Goal: Find specific page/section: Find specific page/section

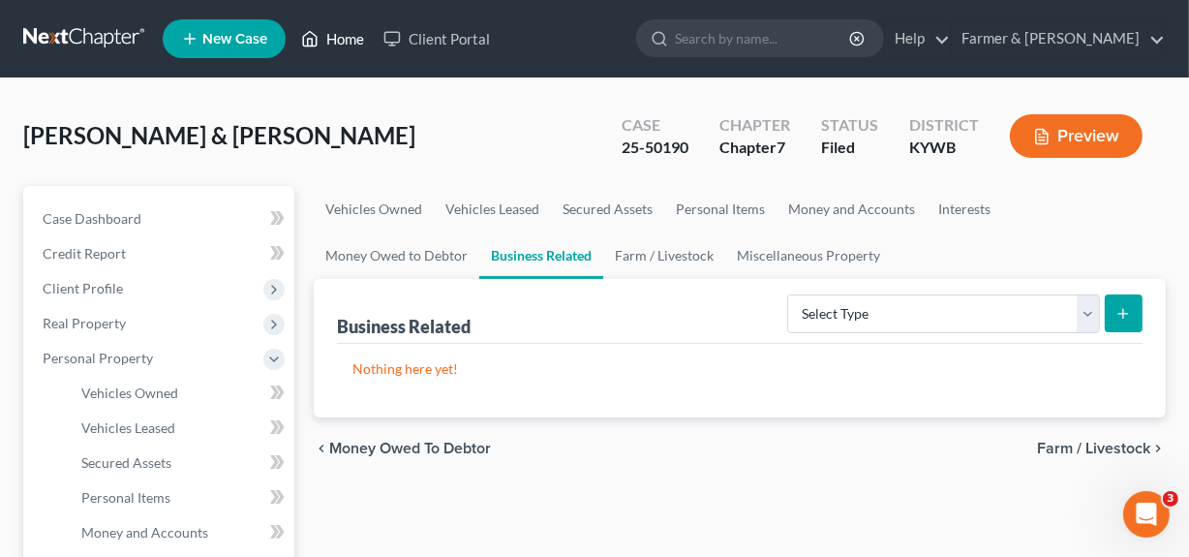
click at [336, 45] on link "Home" at bounding box center [332, 38] width 82 height 35
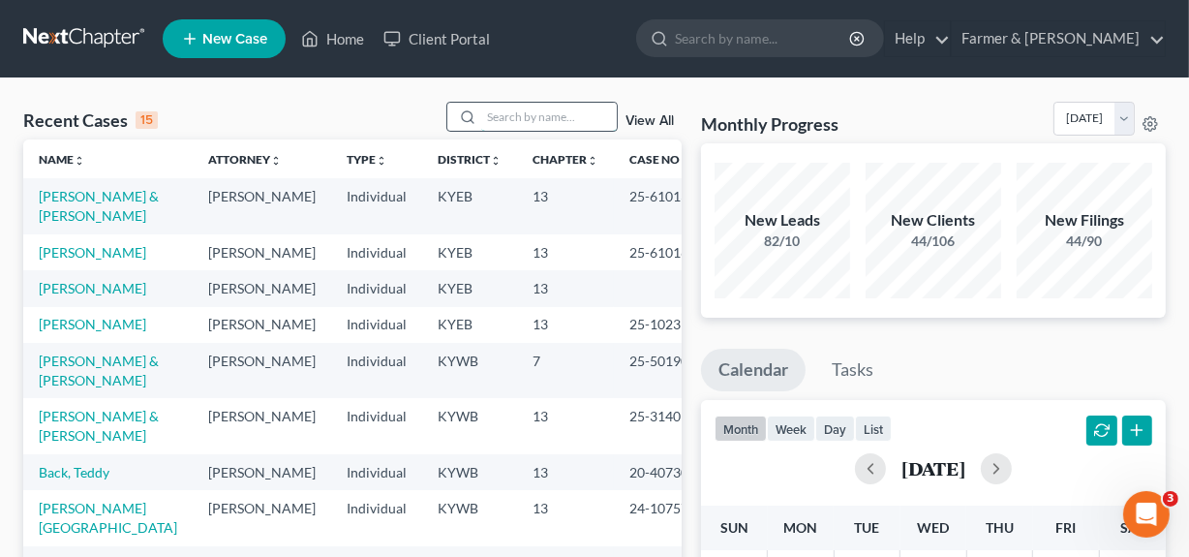
click at [525, 115] on input "search" at bounding box center [549, 117] width 136 height 28
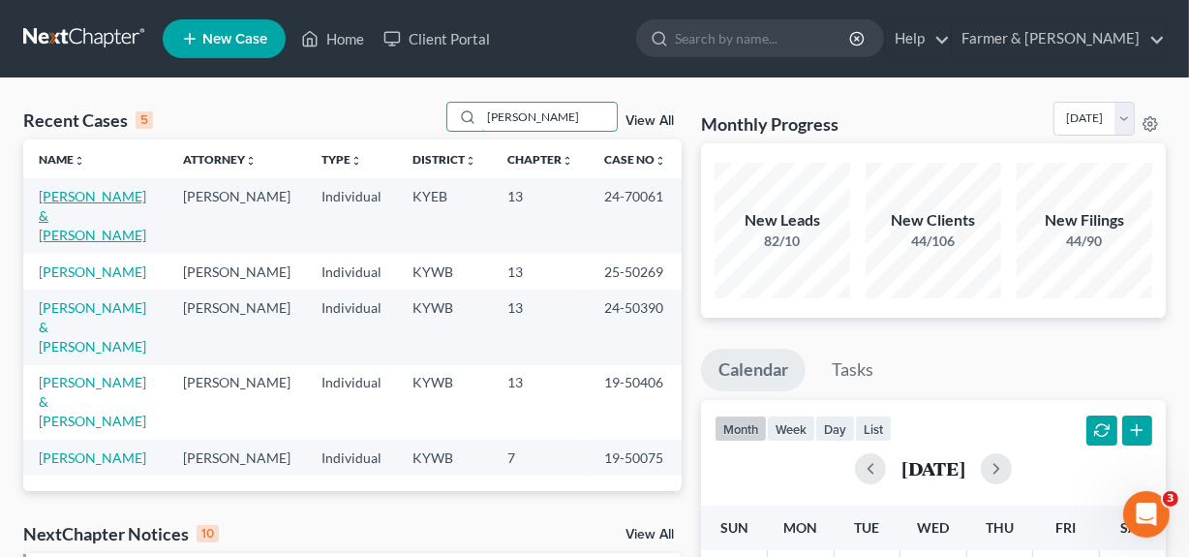
type input "[PERSON_NAME]"
click at [71, 209] on link "[PERSON_NAME] & [PERSON_NAME]" at bounding box center [92, 215] width 107 height 55
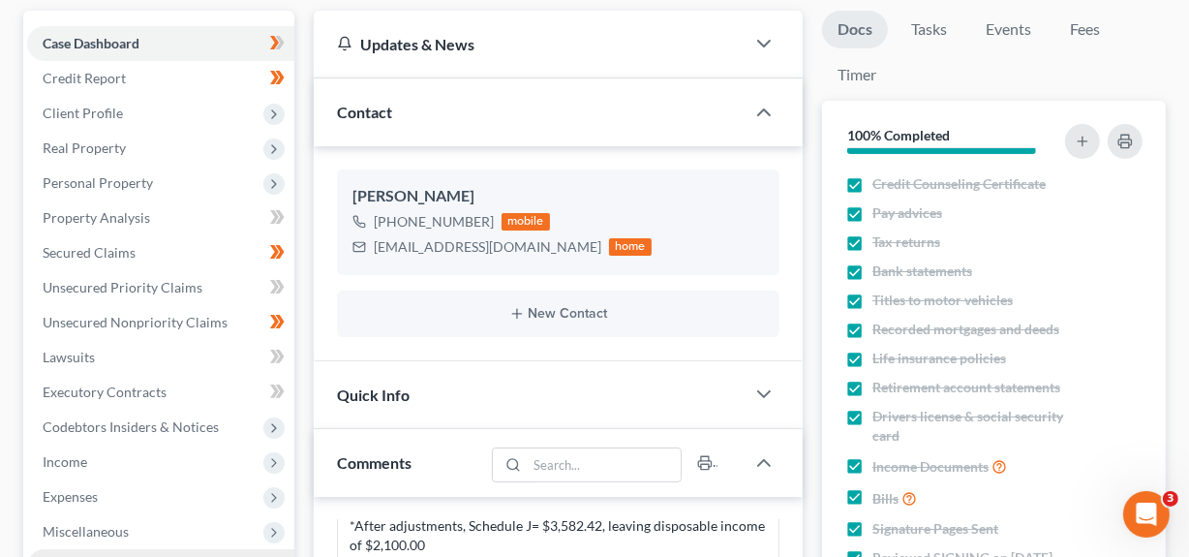
scroll to position [351, 0]
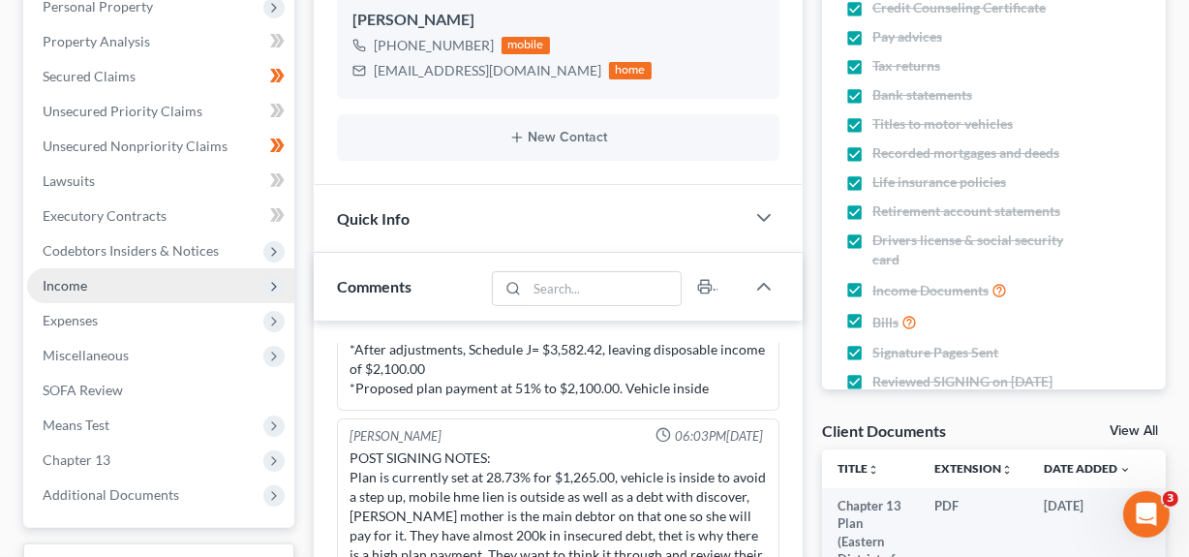
drag, startPoint x: 122, startPoint y: 452, endPoint x: 271, endPoint y: 284, distance: 224.9
click at [122, 452] on span "Chapter 13" at bounding box center [160, 459] width 267 height 35
click at [271, 284] on icon at bounding box center [273, 286] width 15 height 15
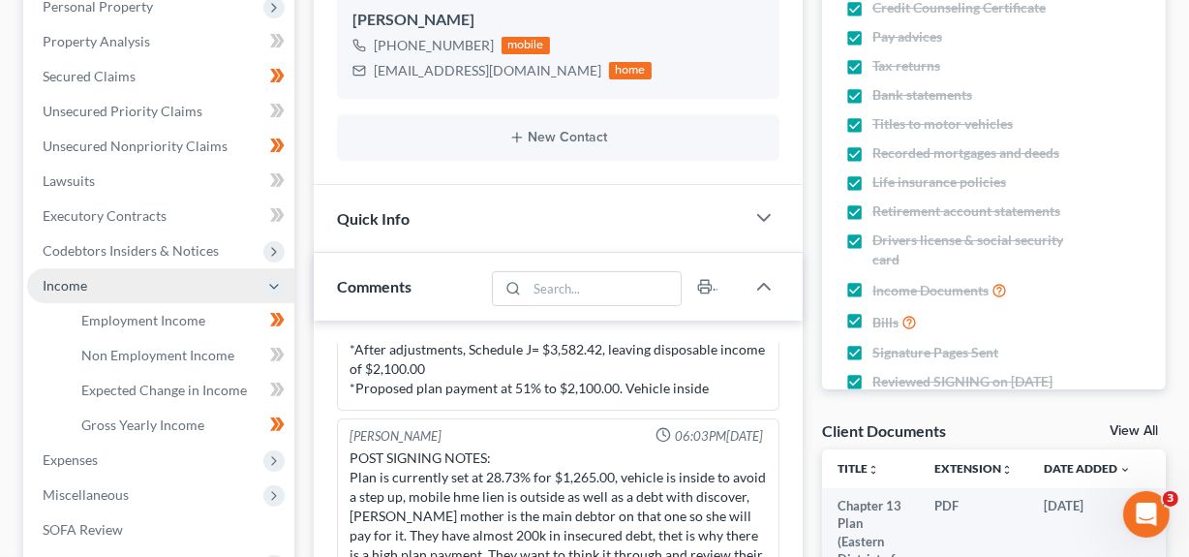
scroll to position [528, 0]
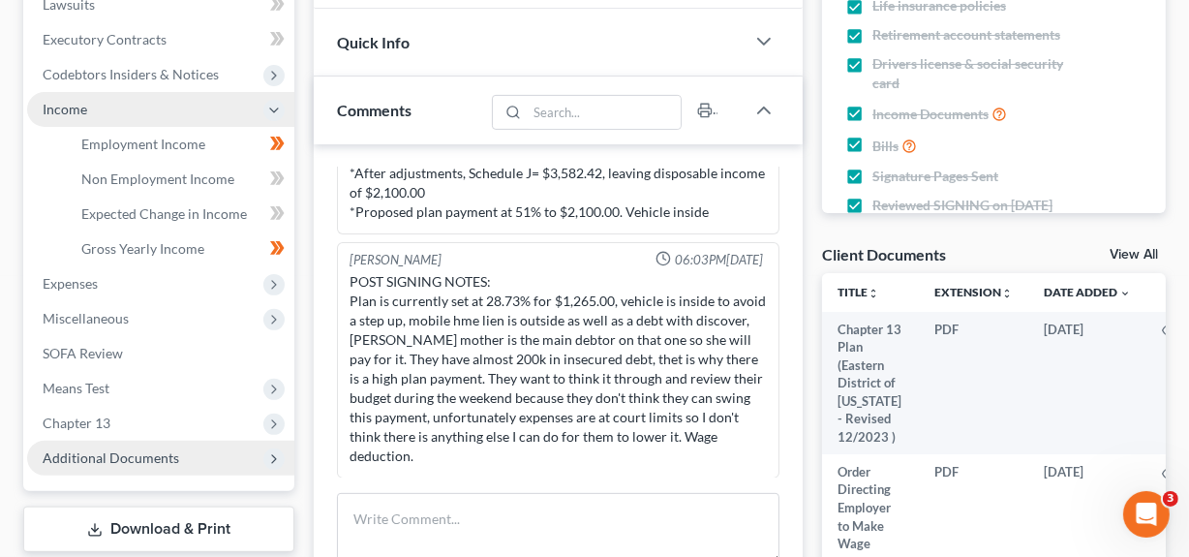
click at [276, 461] on icon at bounding box center [273, 458] width 15 height 15
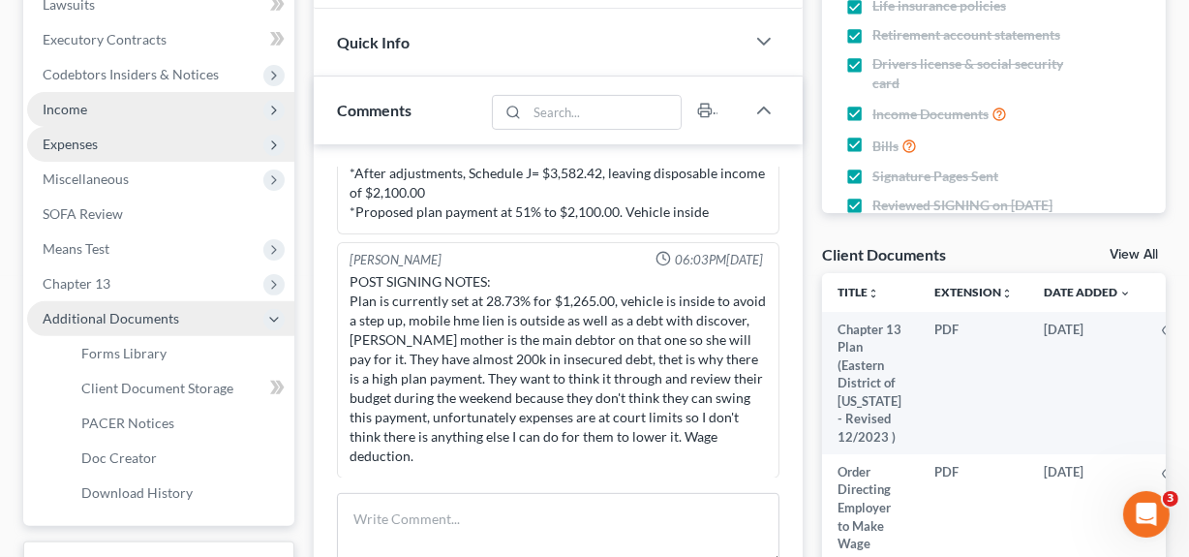
scroll to position [704, 0]
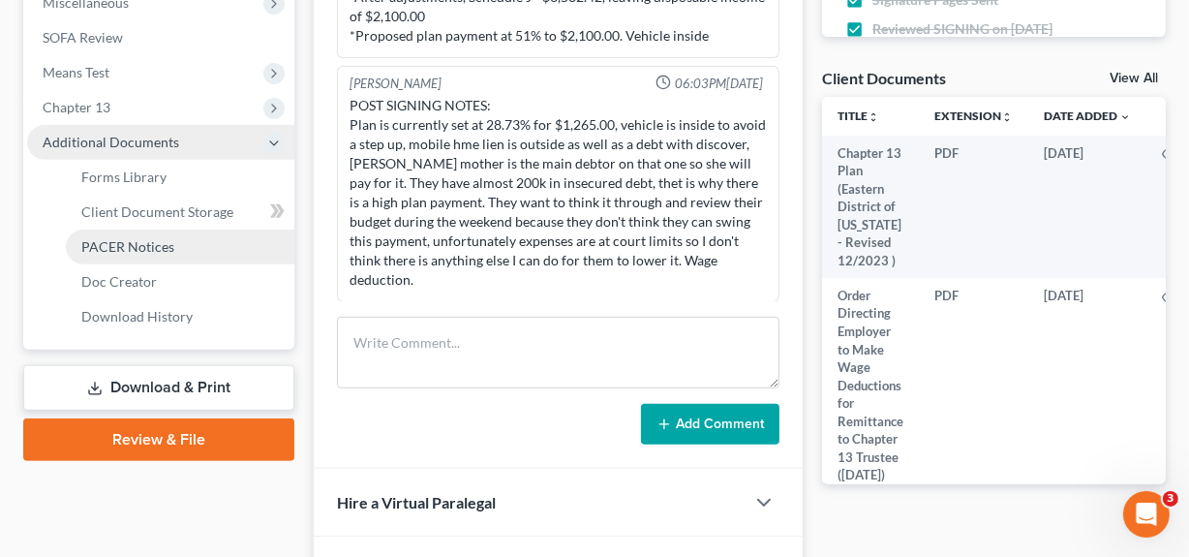
click at [165, 240] on span "PACER Notices" at bounding box center [127, 246] width 93 height 16
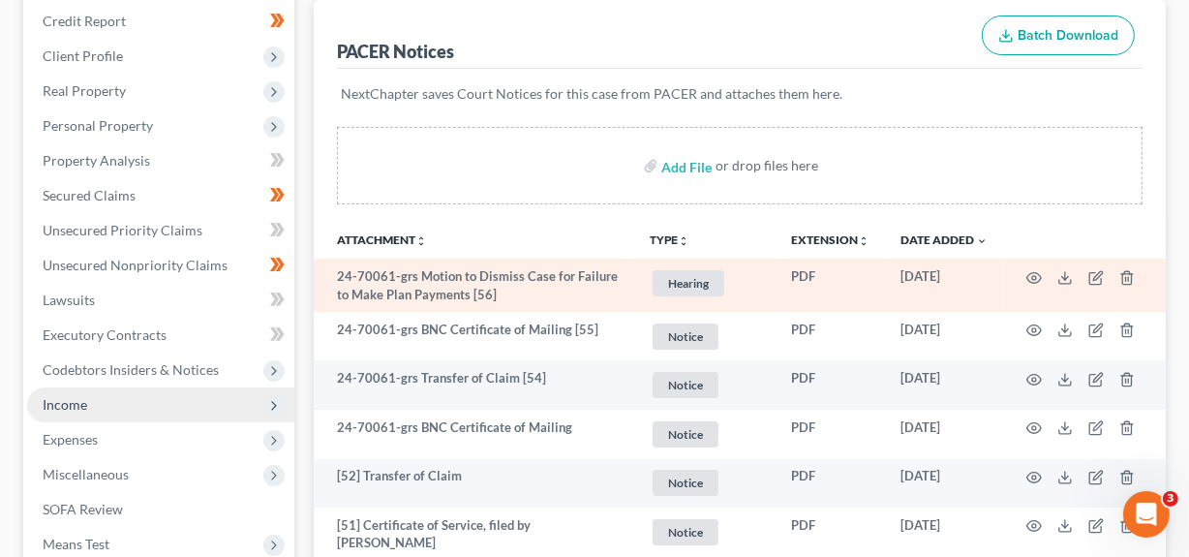
scroll to position [263, 0]
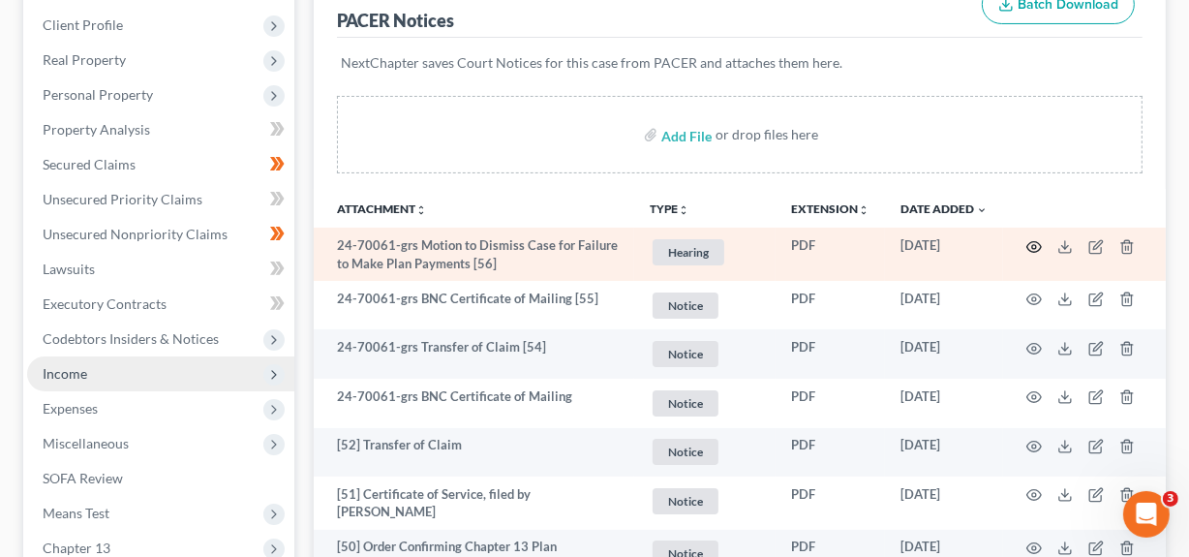
click at [1032, 245] on circle "button" at bounding box center [1034, 247] width 4 height 4
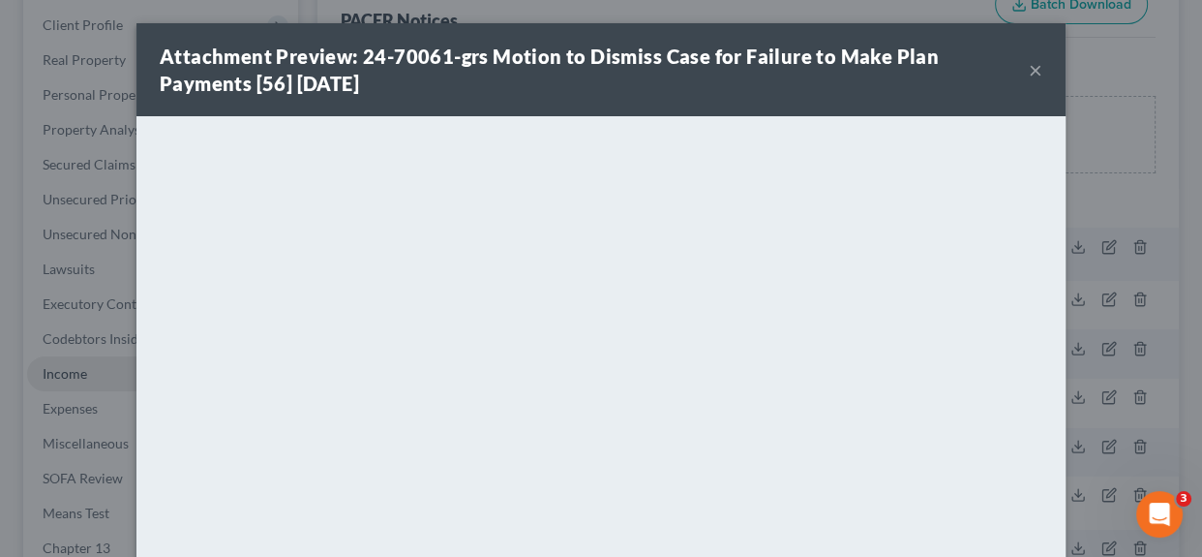
drag, startPoint x: 1029, startPoint y: 72, endPoint x: 1030, endPoint y: 42, distance: 30.0
click at [1029, 72] on button "×" at bounding box center [1036, 69] width 14 height 23
click at [1029, 68] on button "×" at bounding box center [1036, 69] width 14 height 23
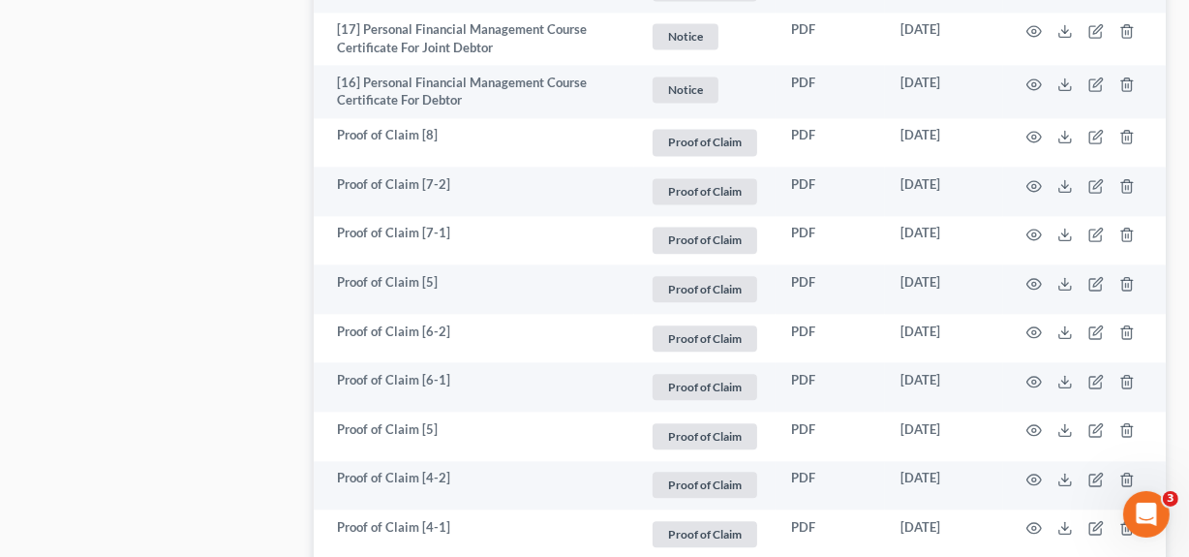
scroll to position [3950, 0]
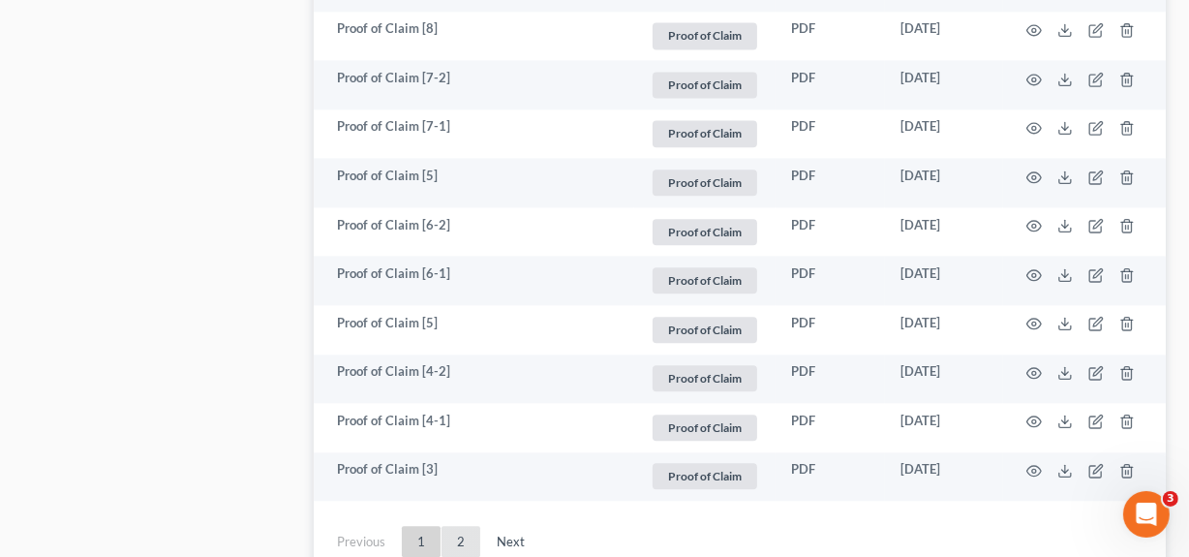
click at [451, 526] on link "2" at bounding box center [460, 541] width 39 height 31
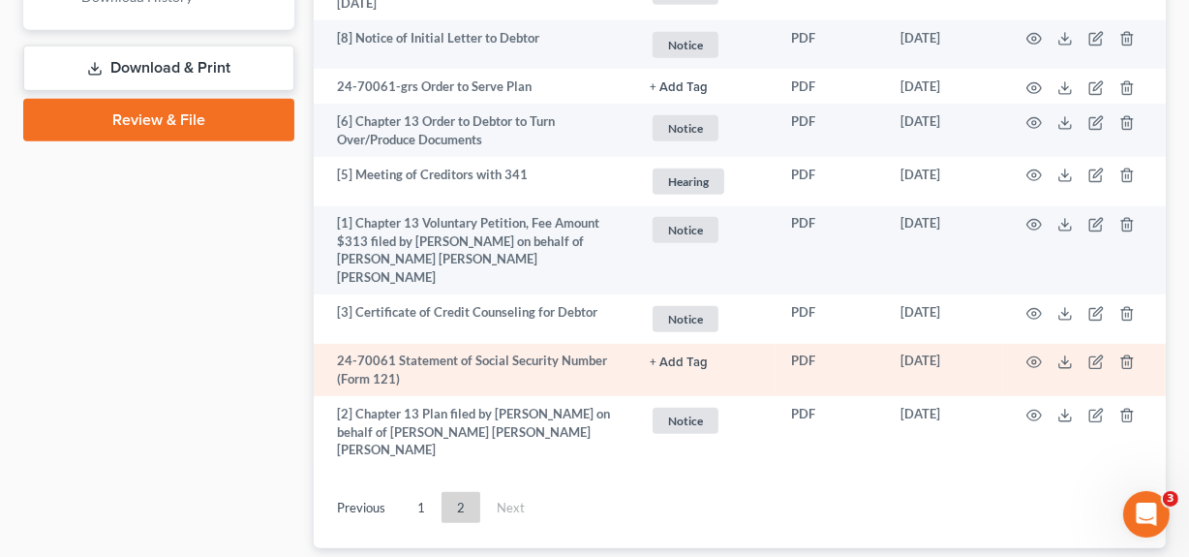
scroll to position [985, 0]
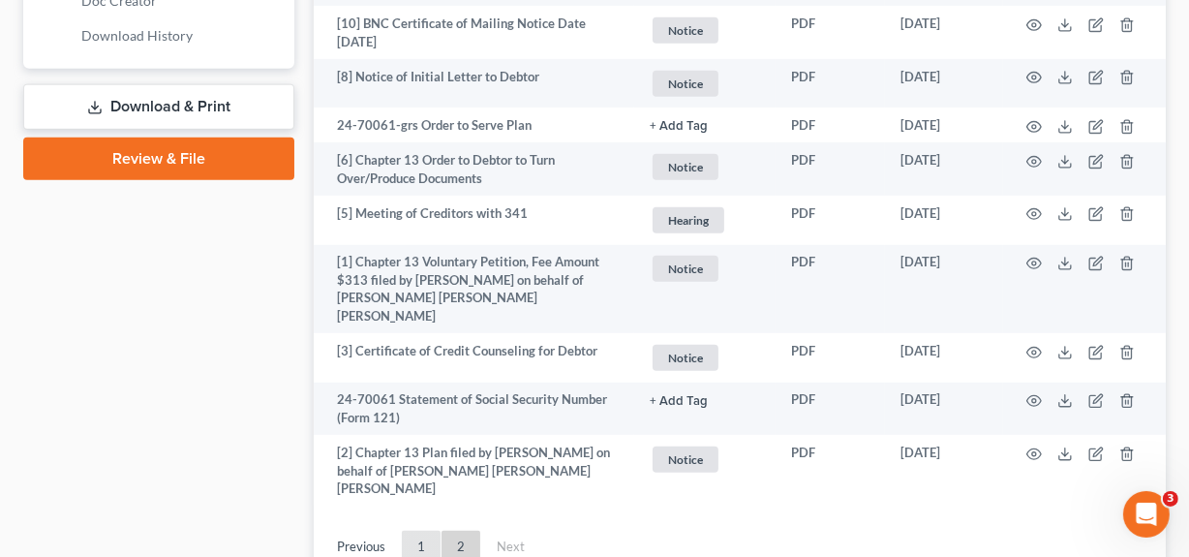
click at [420, 530] on link "1" at bounding box center [421, 545] width 39 height 31
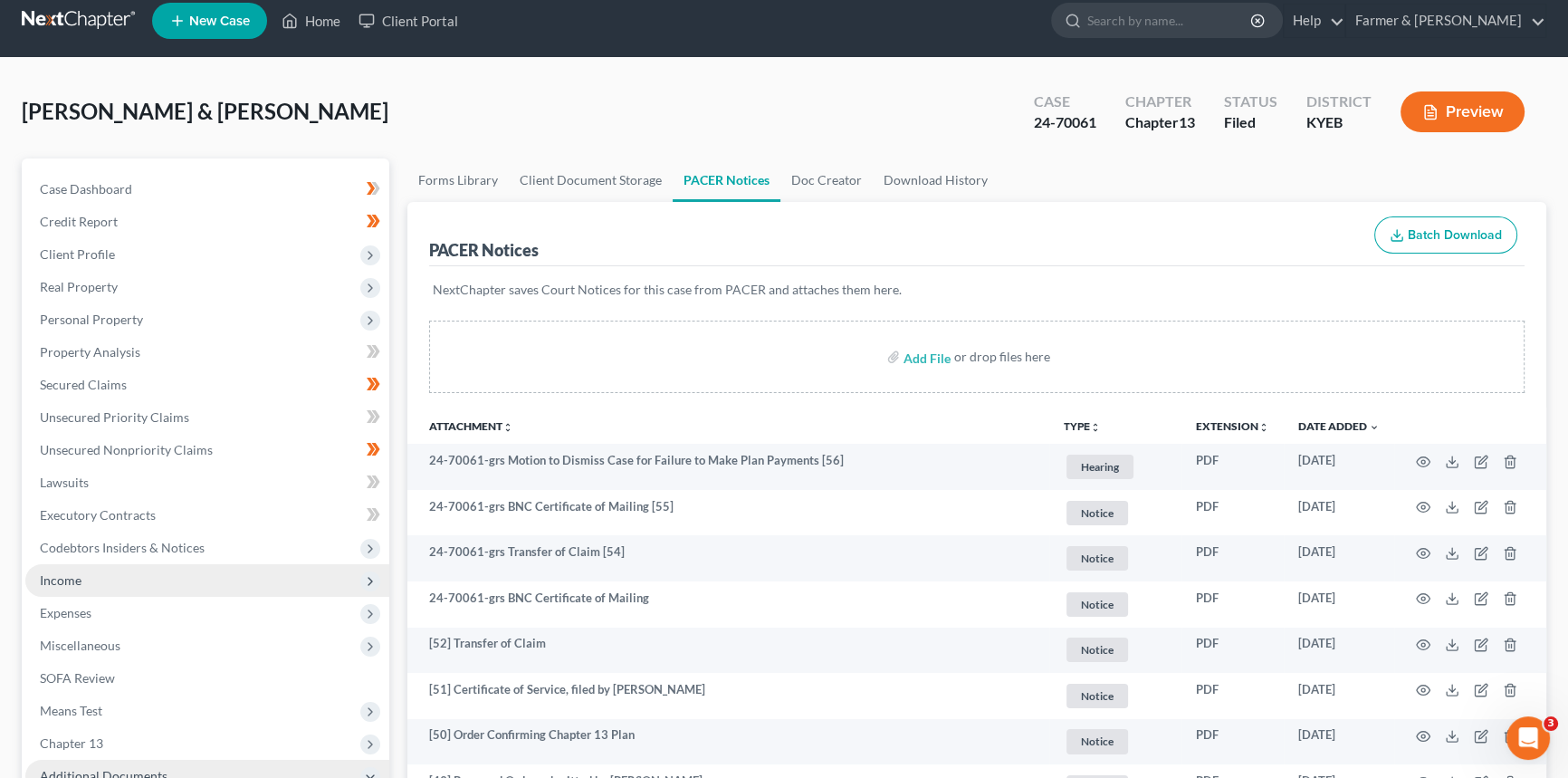
scroll to position [0, 0]
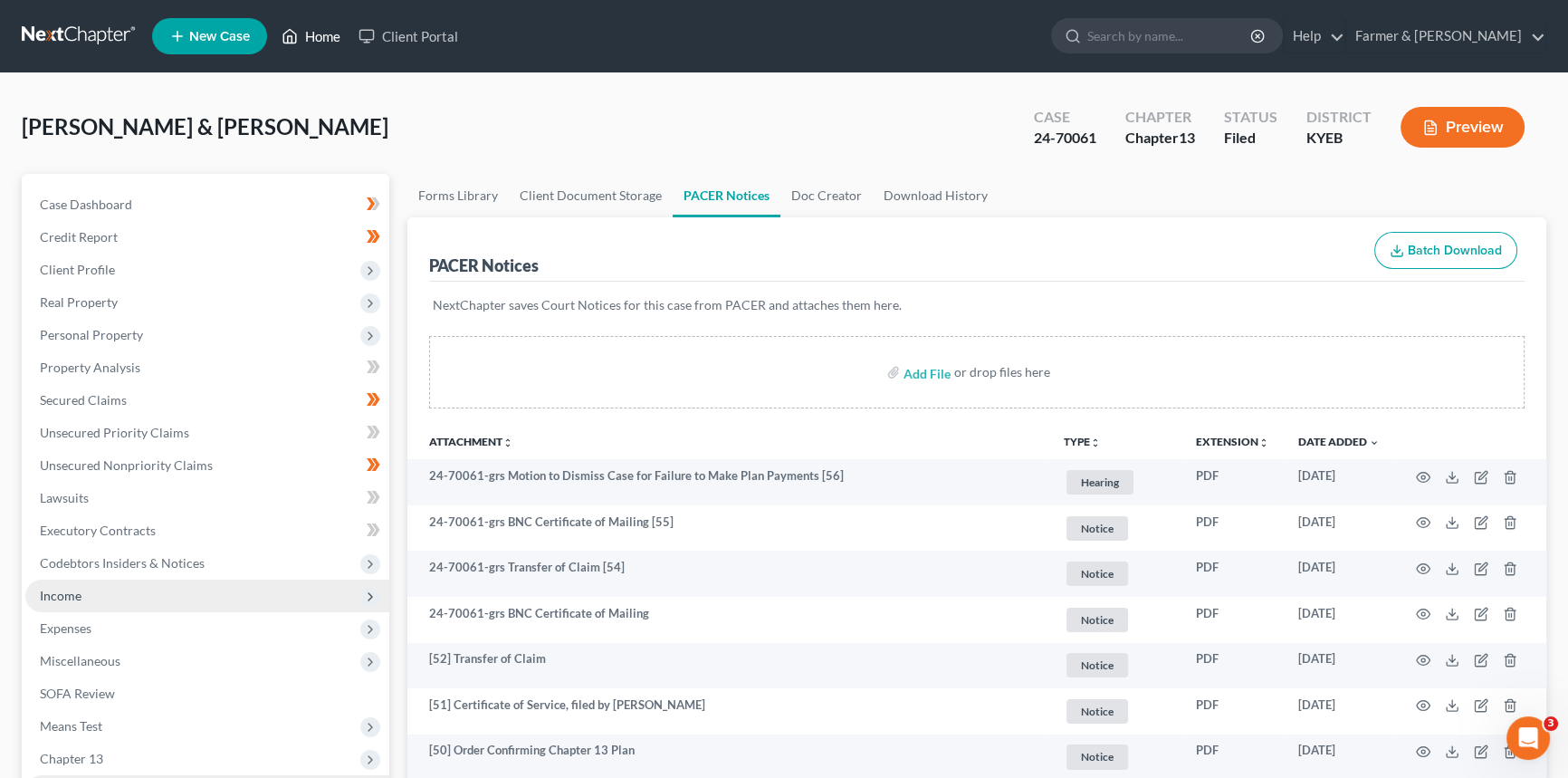
click at [317, 30] on link "Home" at bounding box center [310, 36] width 77 height 33
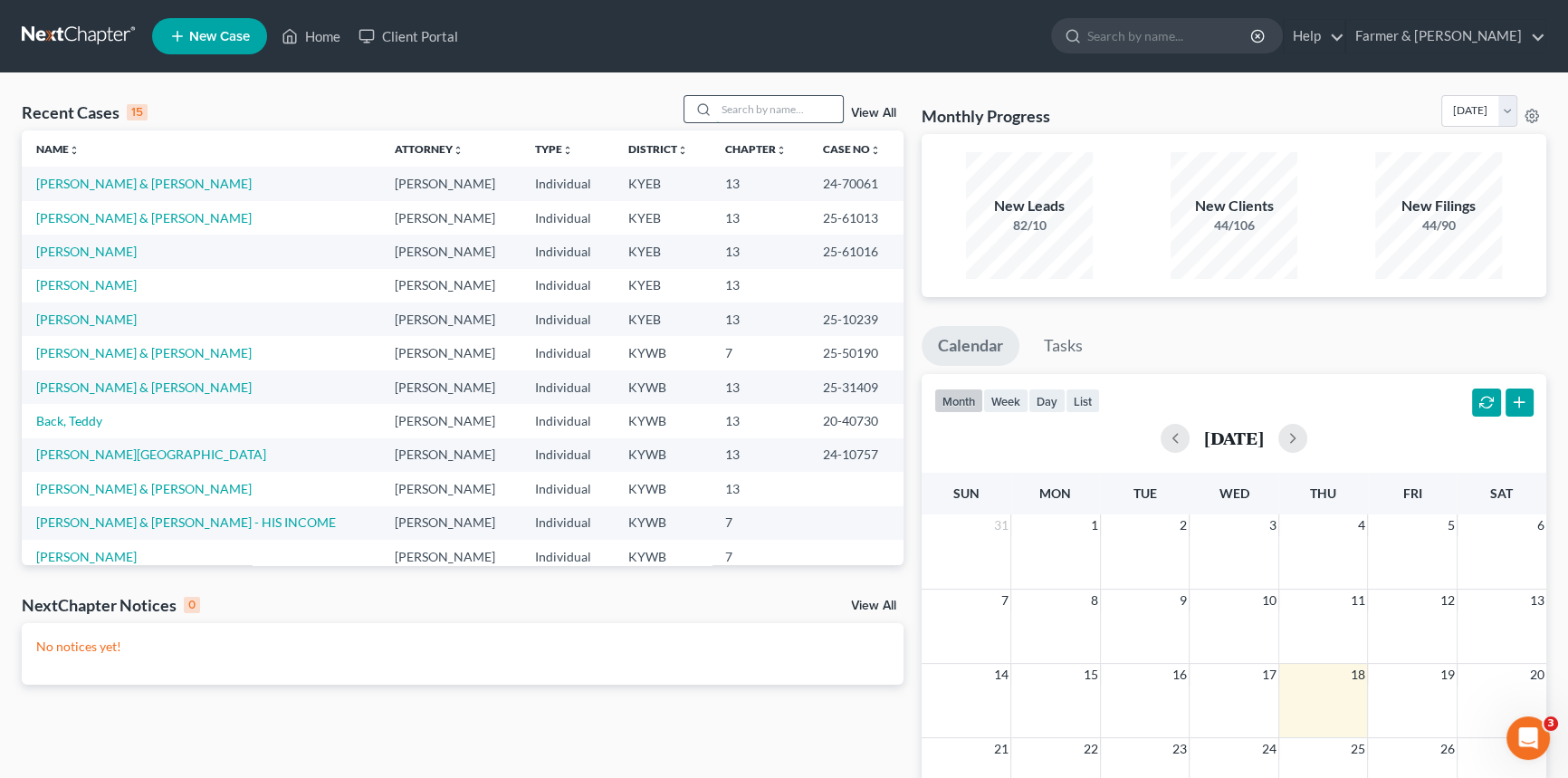
click at [751, 108] on input "search" at bounding box center [780, 109] width 127 height 26
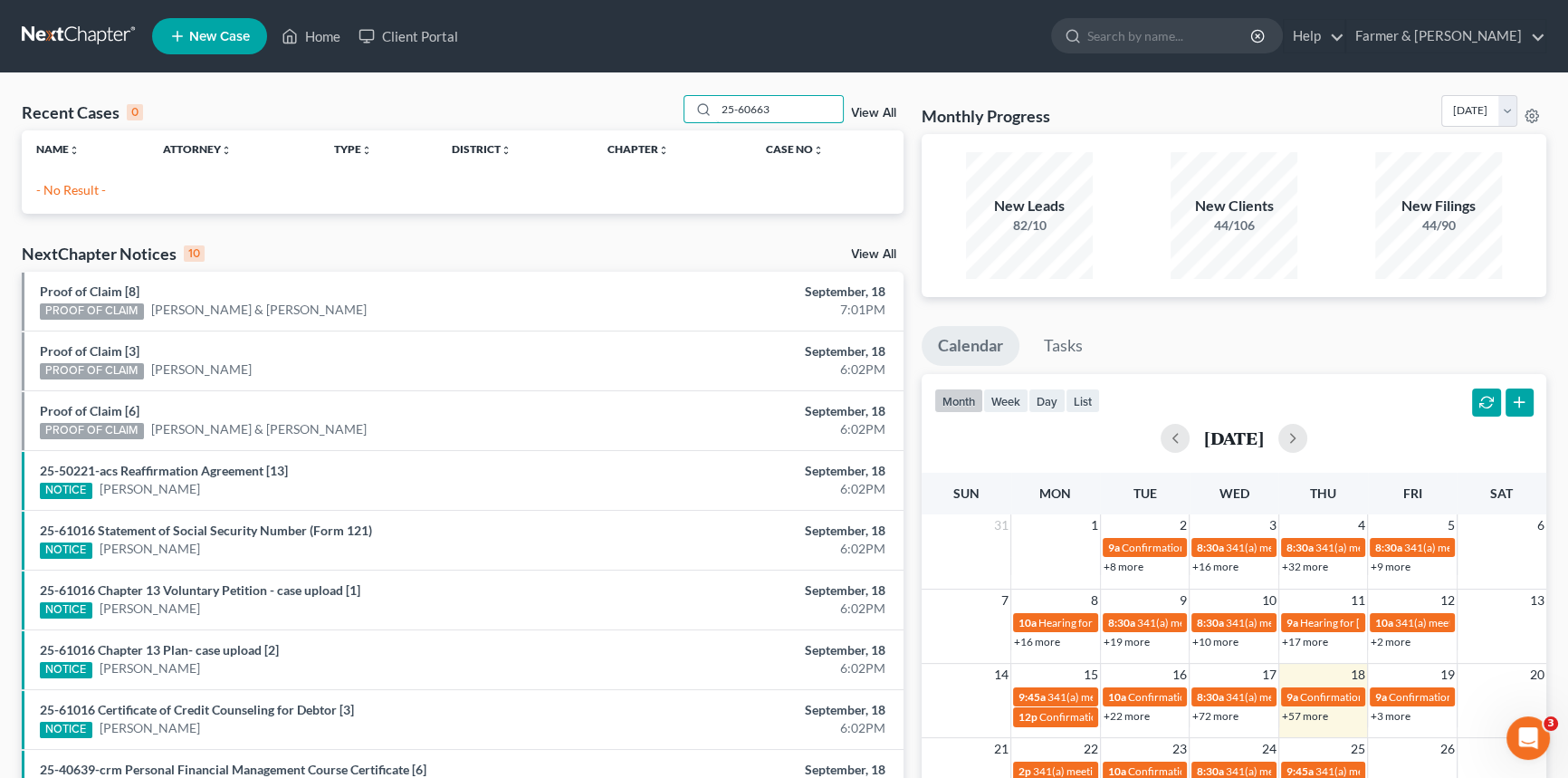
drag, startPoint x: 788, startPoint y: 105, endPoint x: 652, endPoint y: 99, distance: 136.1
click at [652, 99] on div "Recent Cases 0 25-60663 View All" at bounding box center [462, 113] width 882 height 36
type input "[PERSON_NAME]"
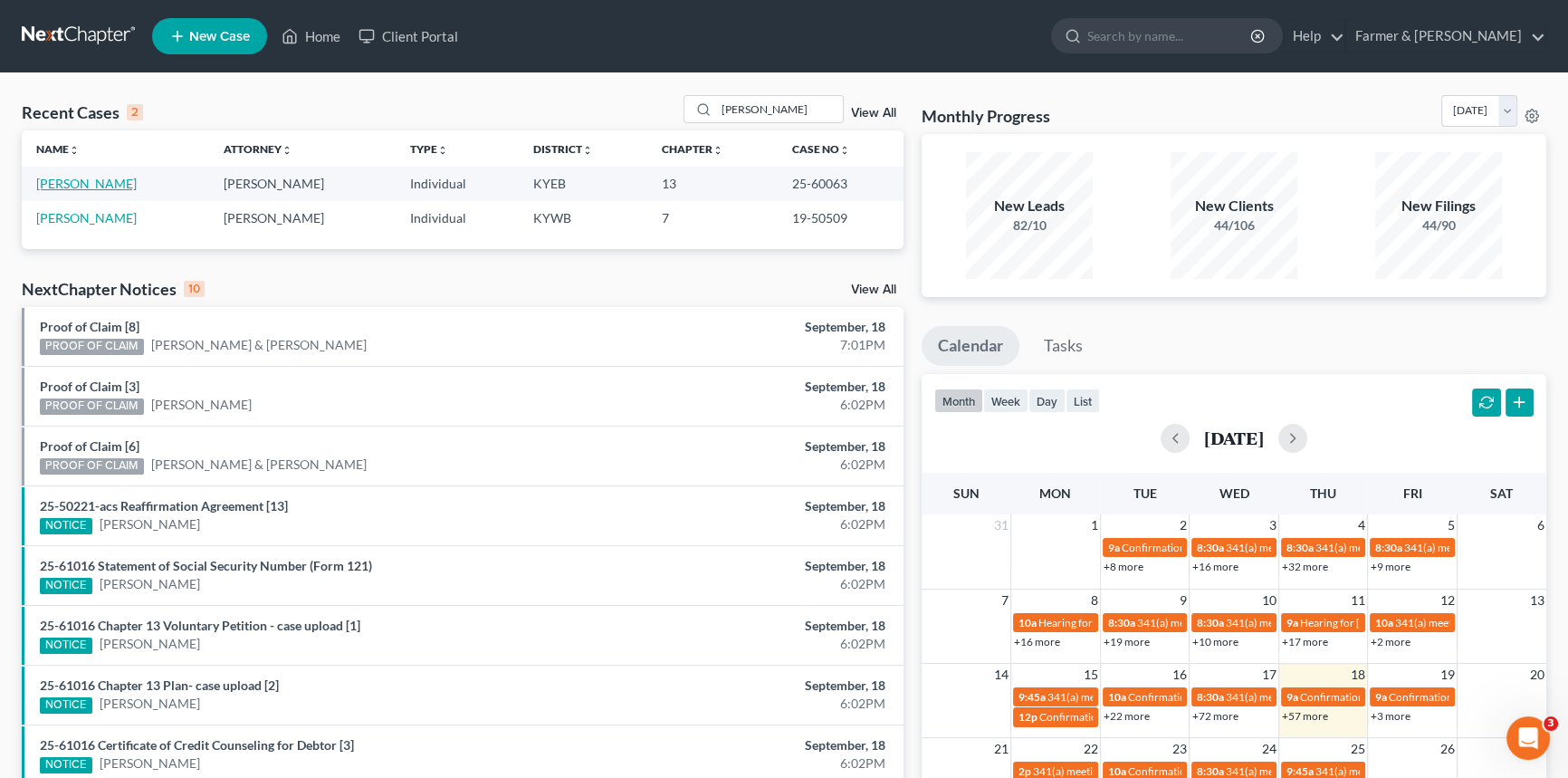
click at [125, 181] on link "[PERSON_NAME]" at bounding box center [86, 183] width 100 height 15
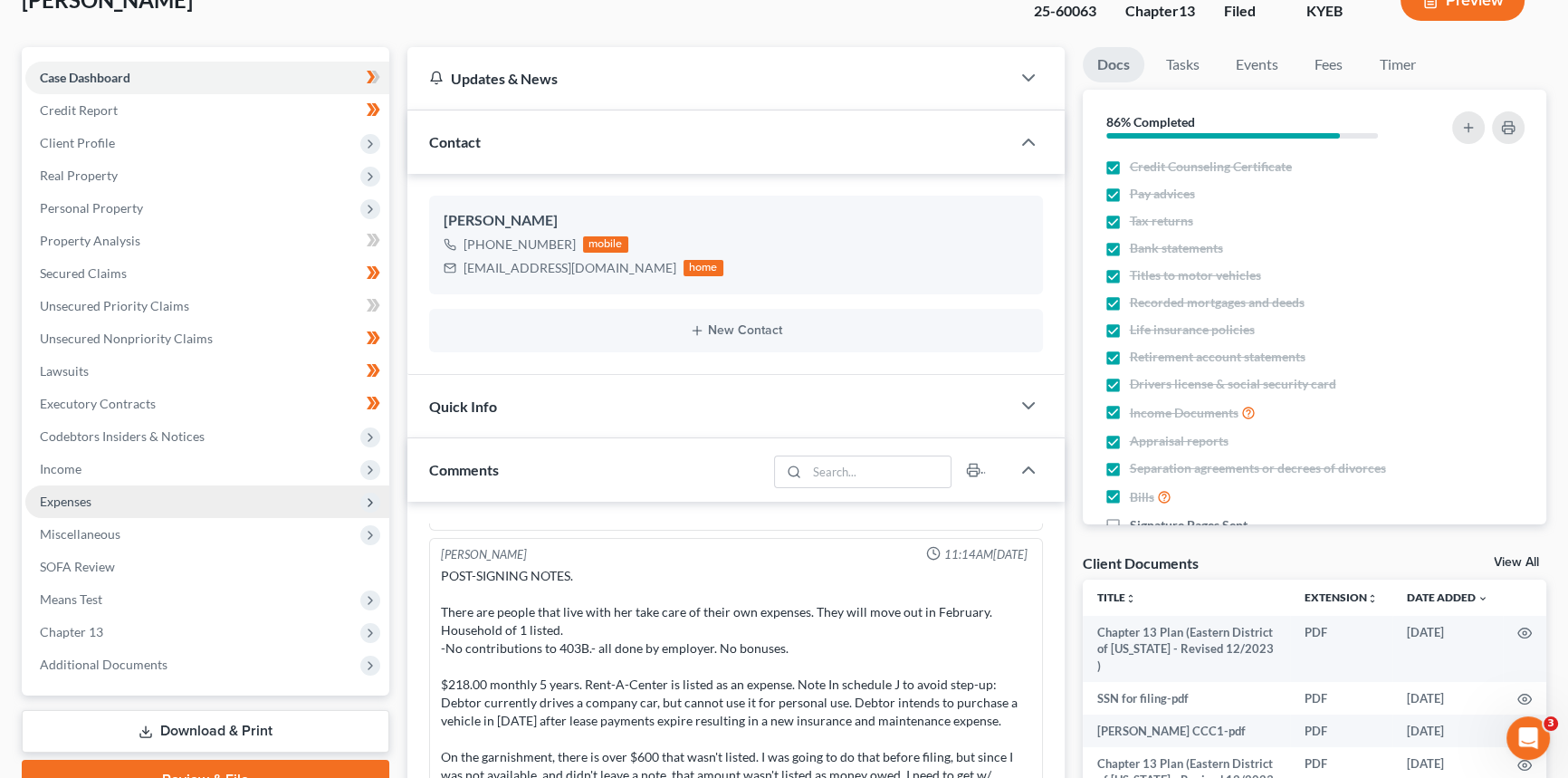
scroll to position [164, 0]
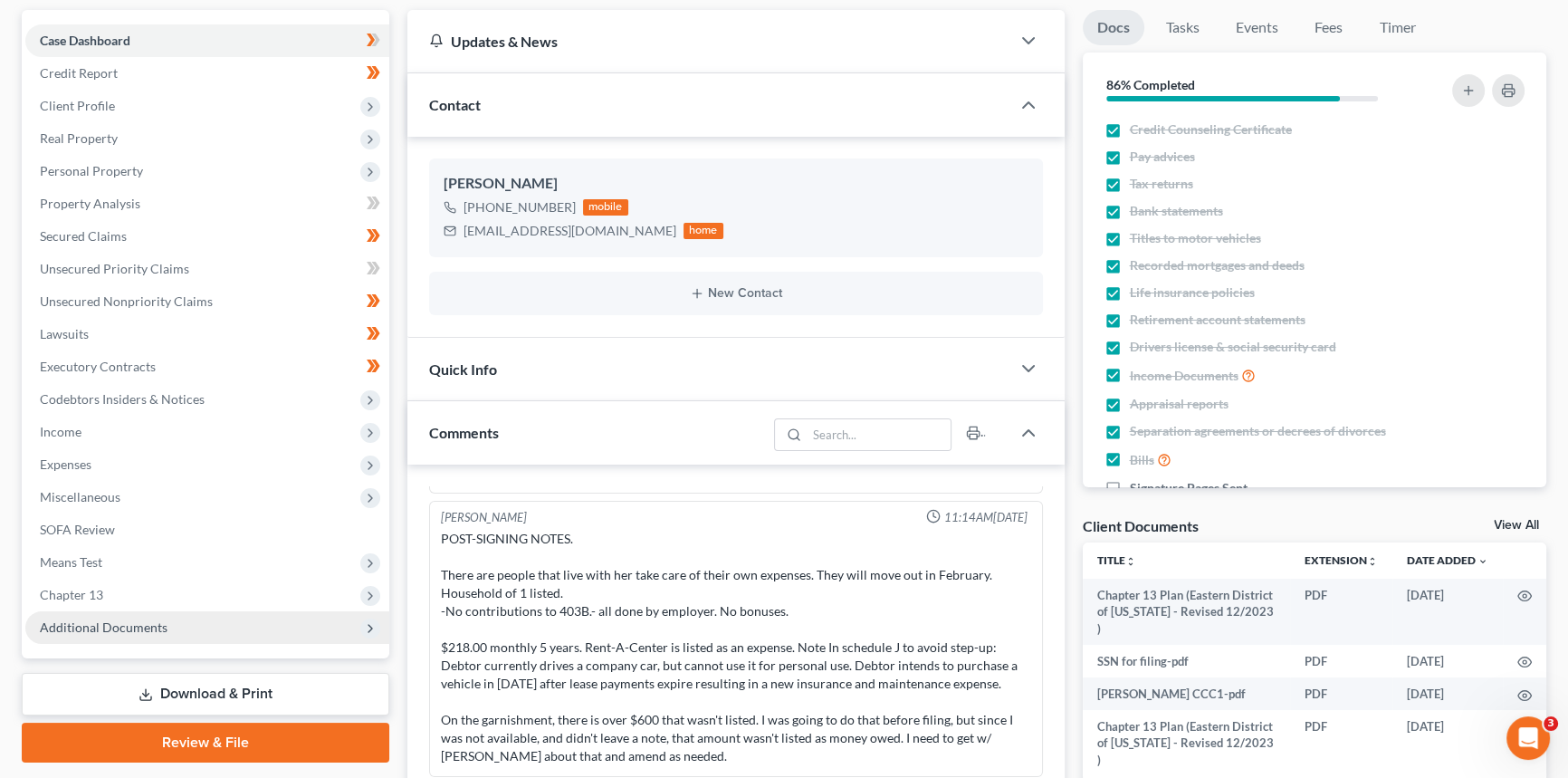
click at [100, 520] on span "Additional Documents" at bounding box center [104, 627] width 127 height 15
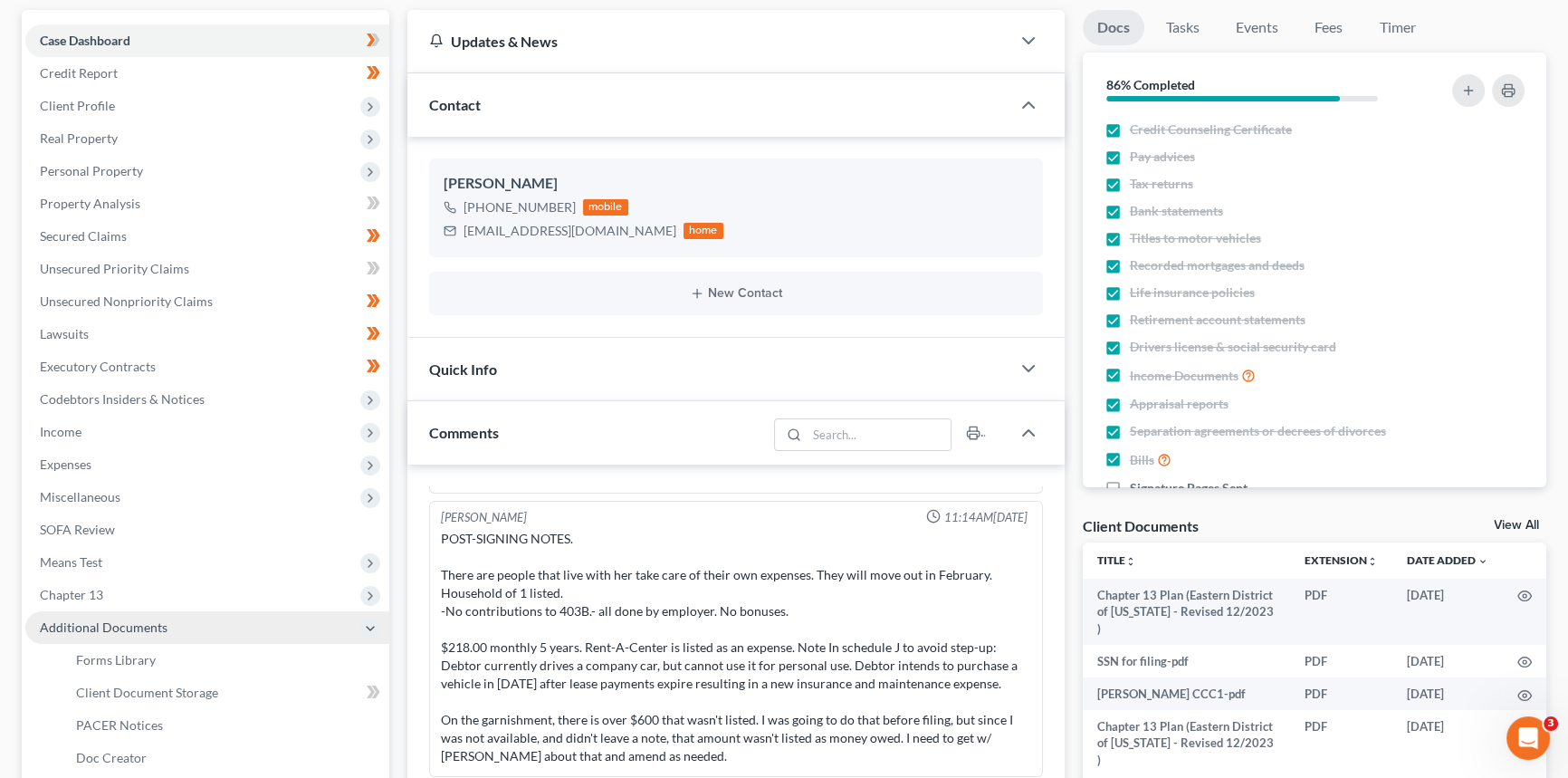
click at [90, 520] on span "Additional Documents" at bounding box center [104, 627] width 127 height 15
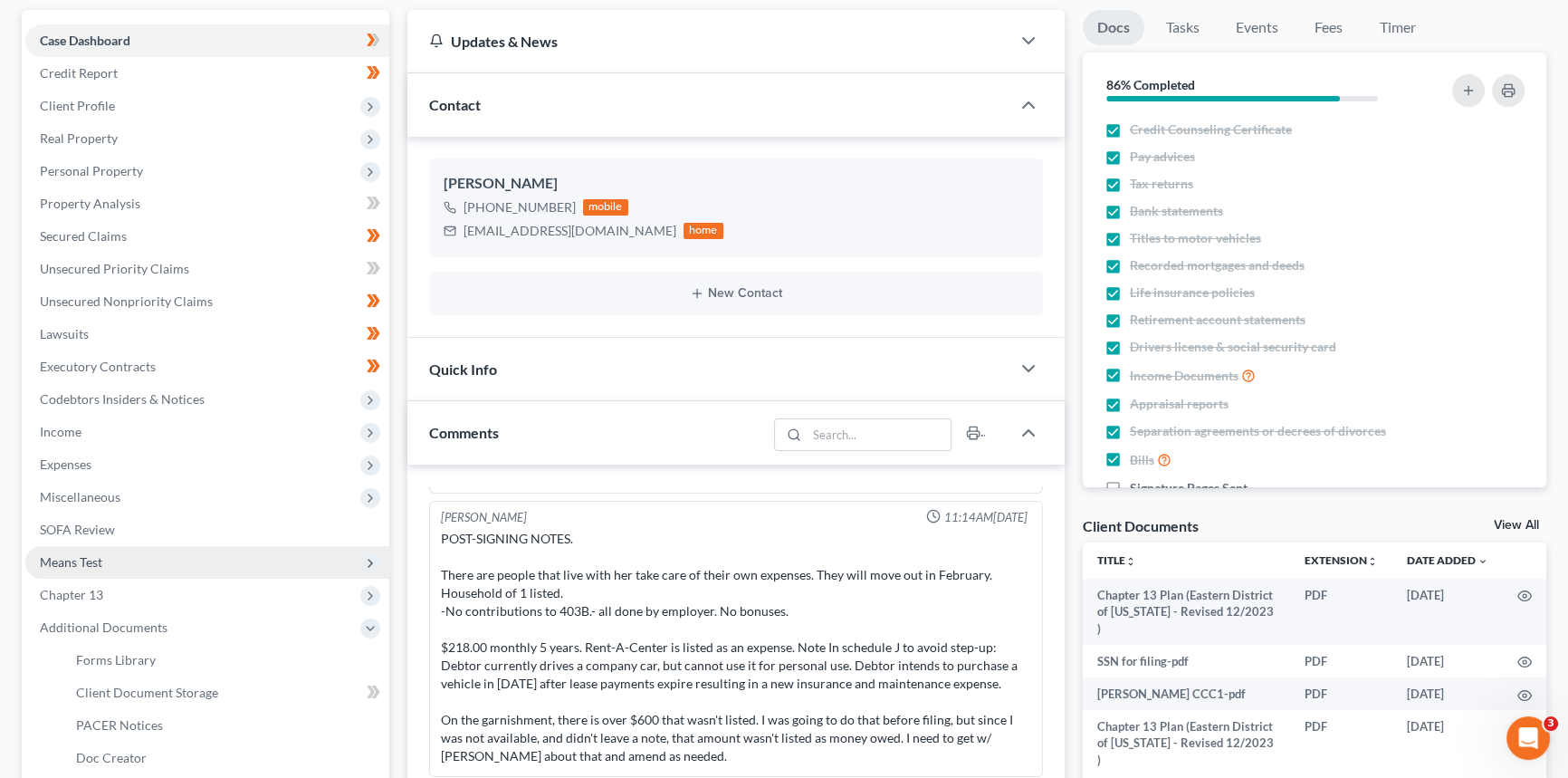
click at [107, 520] on span "Means Test" at bounding box center [207, 562] width 364 height 33
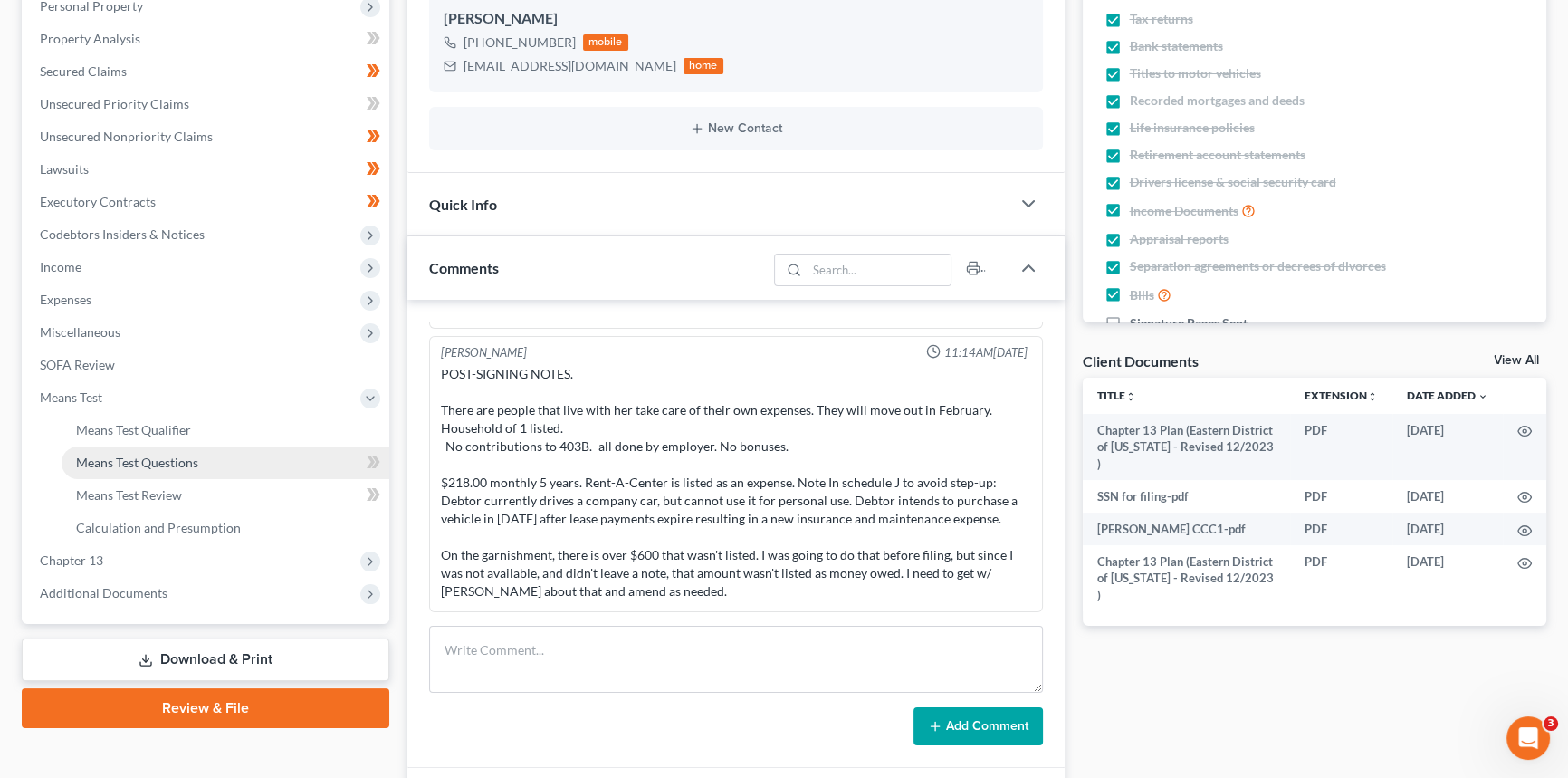
drag, startPoint x: 98, startPoint y: 557, endPoint x: 335, endPoint y: 454, distance: 258.4
click at [98, 520] on span "Chapter 13" at bounding box center [72, 560] width 64 height 15
click at [101, 520] on span "Additional Documents" at bounding box center [207, 593] width 364 height 33
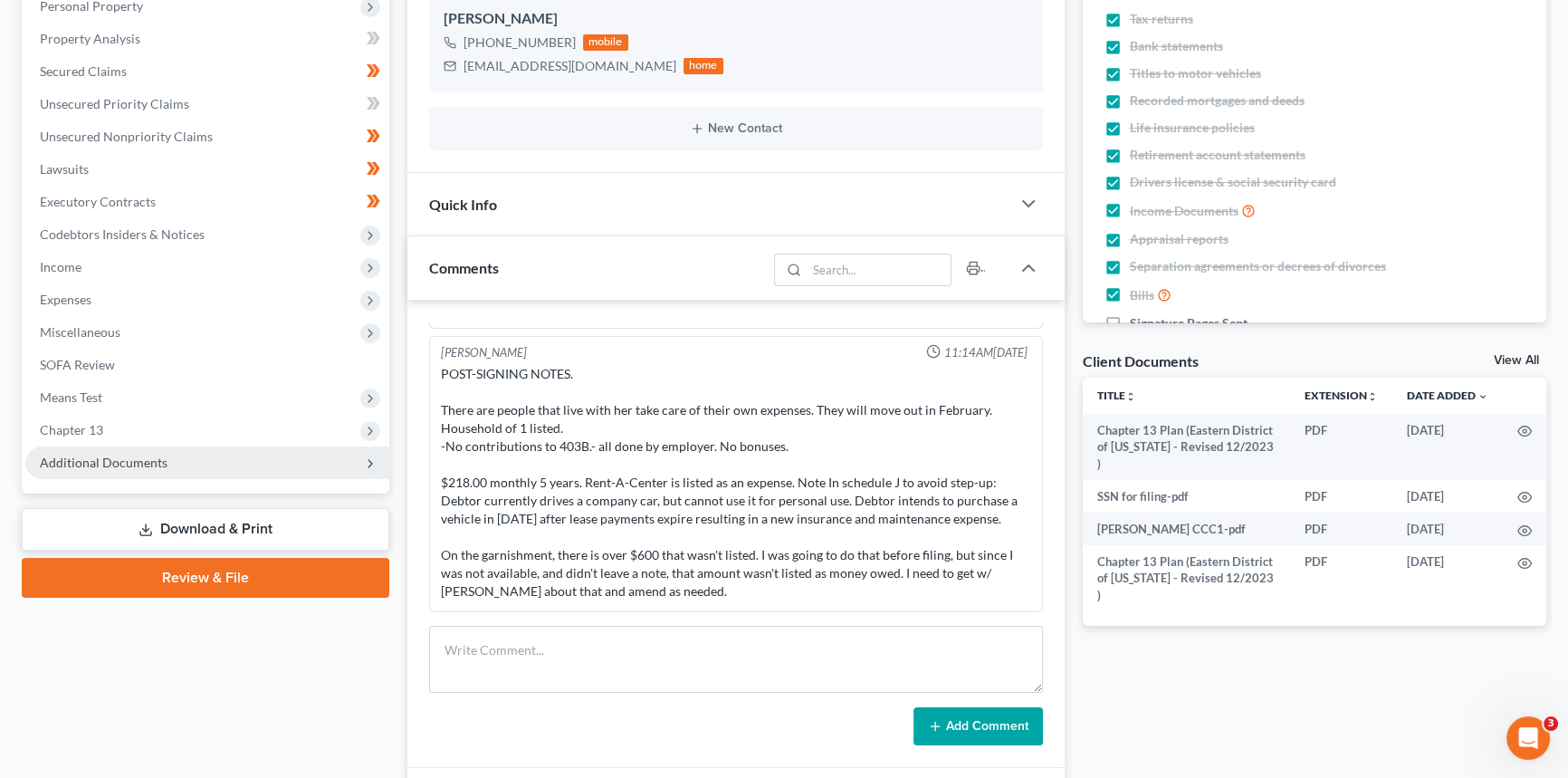
click at [371, 463] on icon at bounding box center [369, 463] width 14 height 14
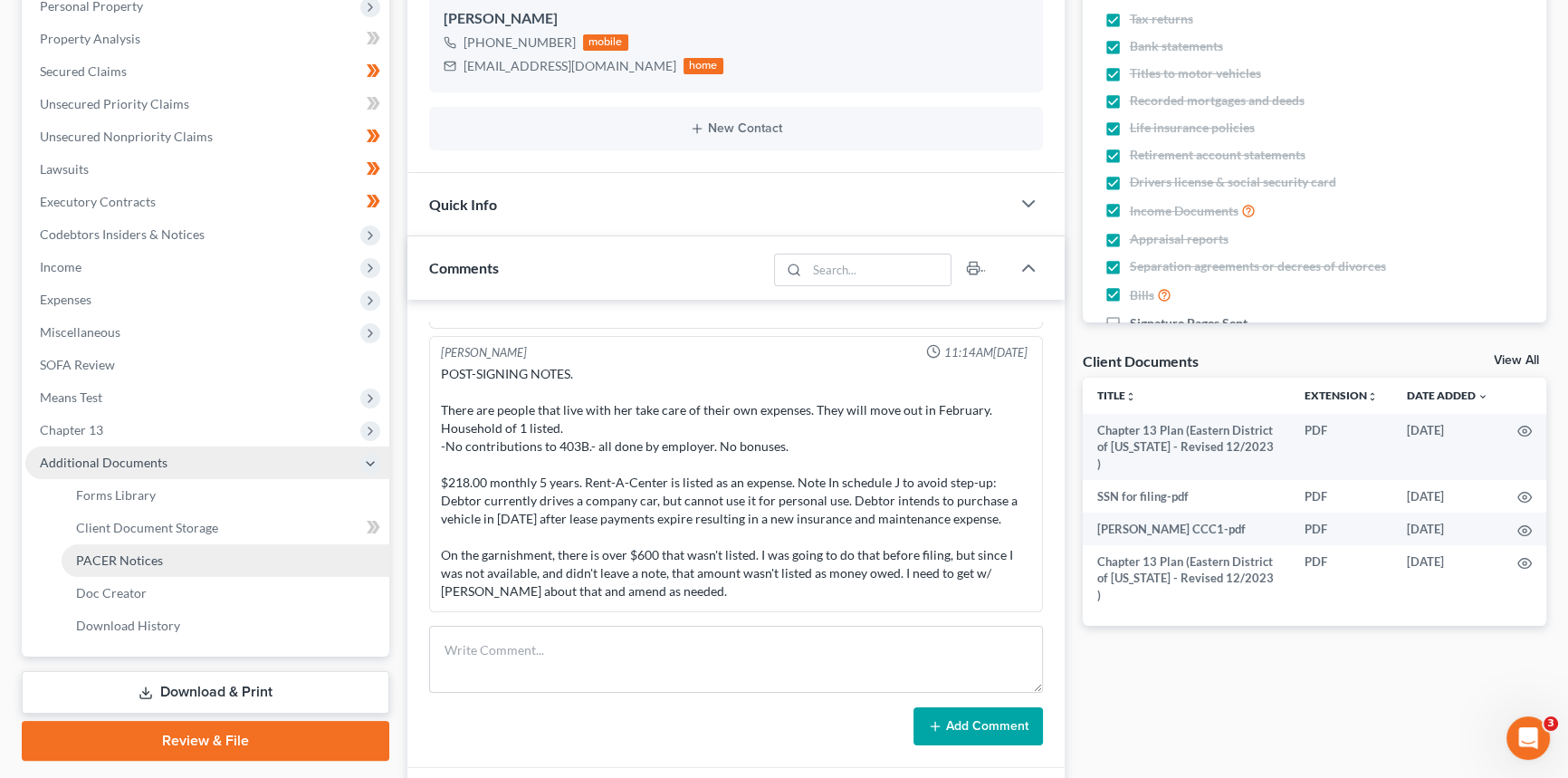
click at [105, 520] on span "PACER Notices" at bounding box center [119, 560] width 87 height 15
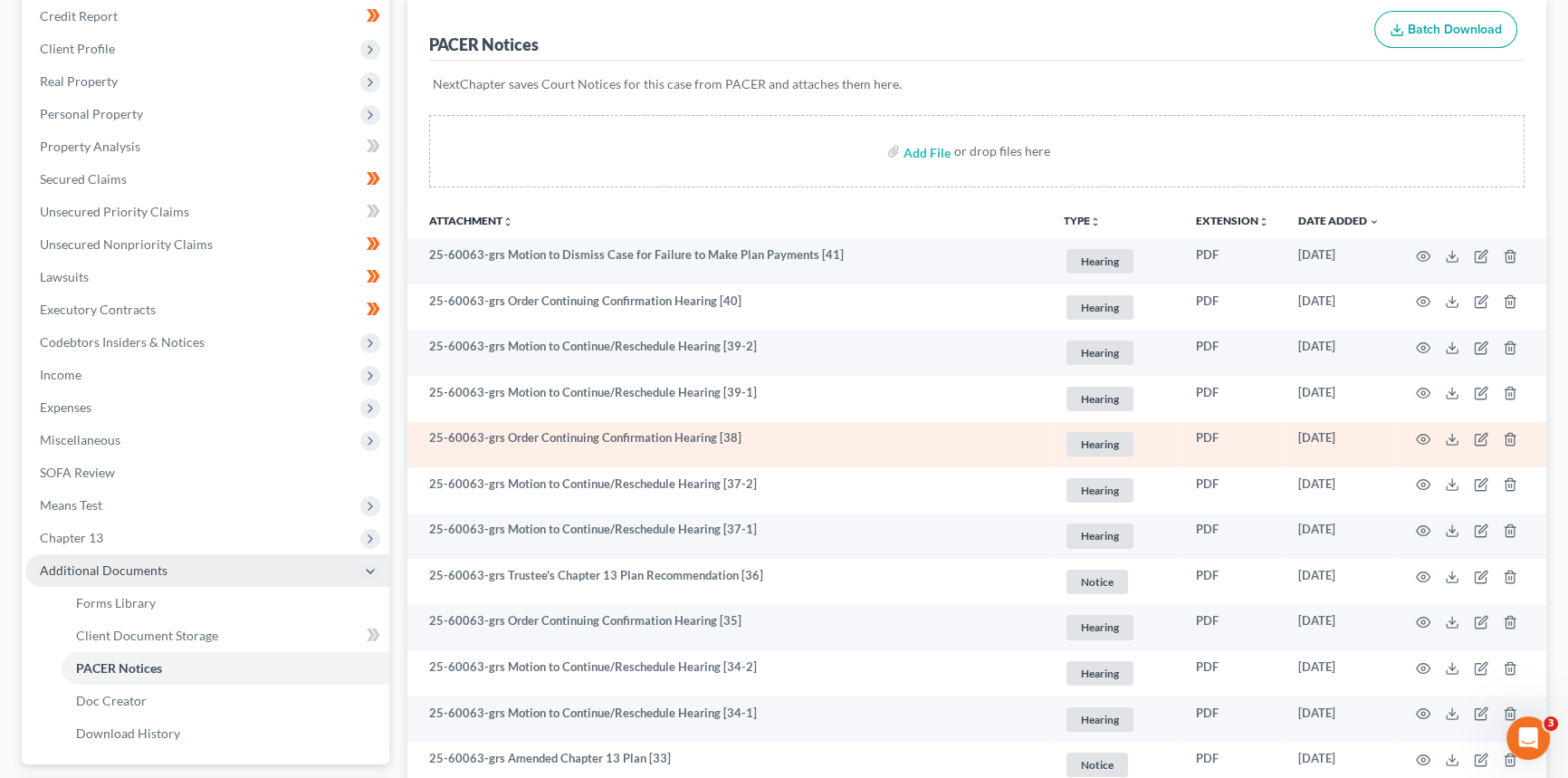
scroll to position [246, 0]
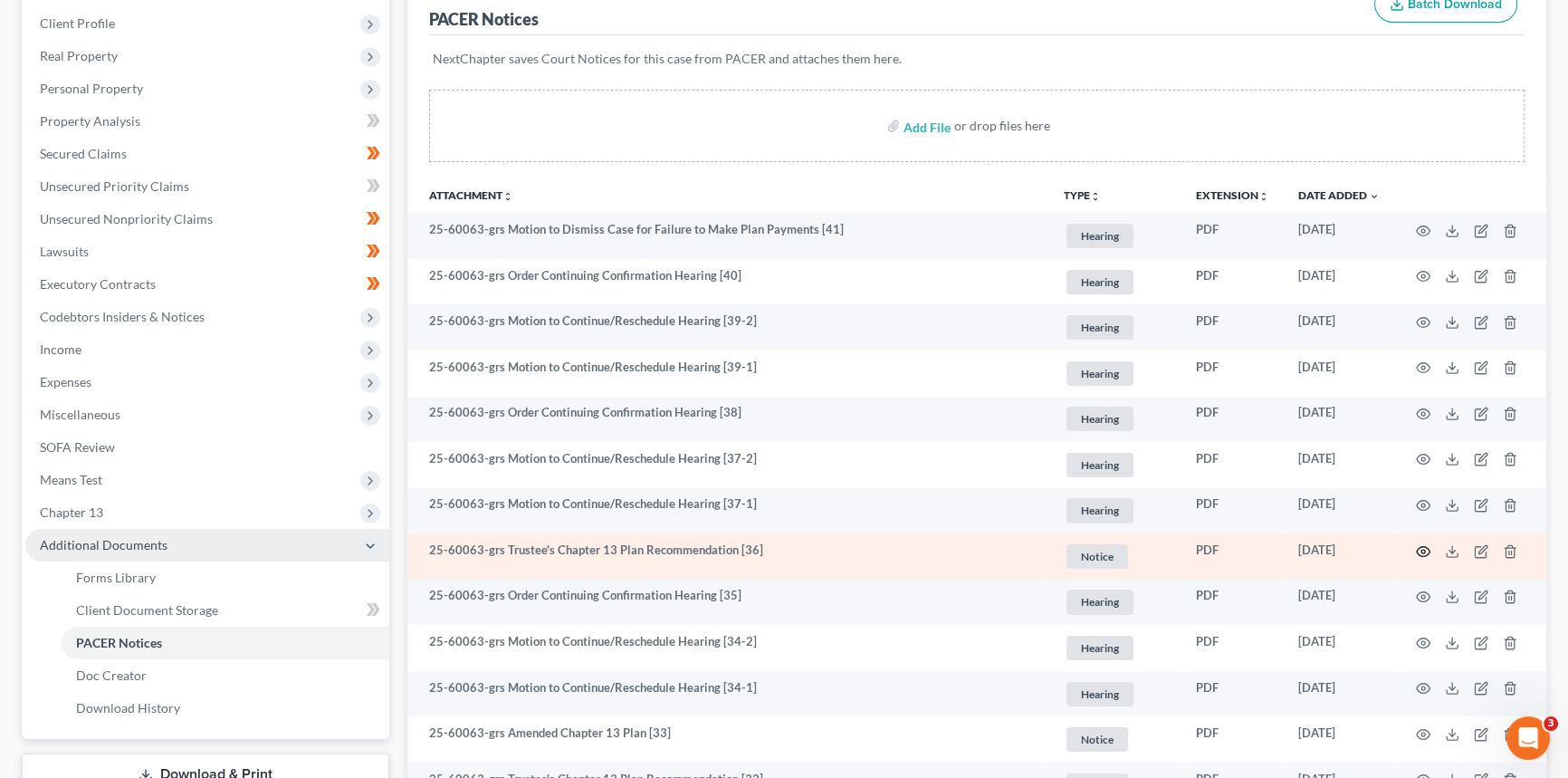
click at [1111, 520] on circle "button" at bounding box center [1423, 552] width 4 height 4
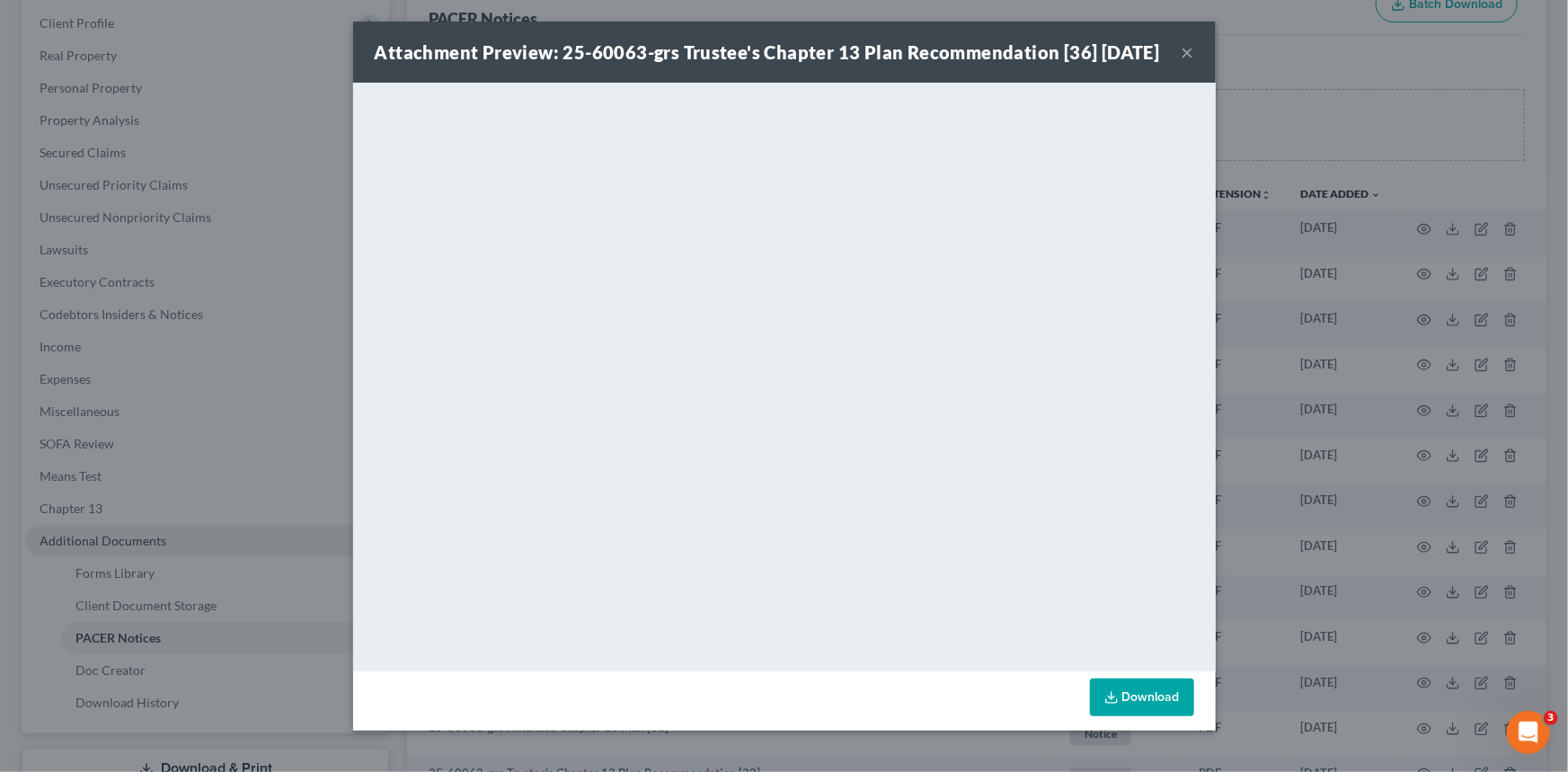
click at [1103, 63] on button "×" at bounding box center [1188, 52] width 13 height 21
